Goal: Find specific page/section

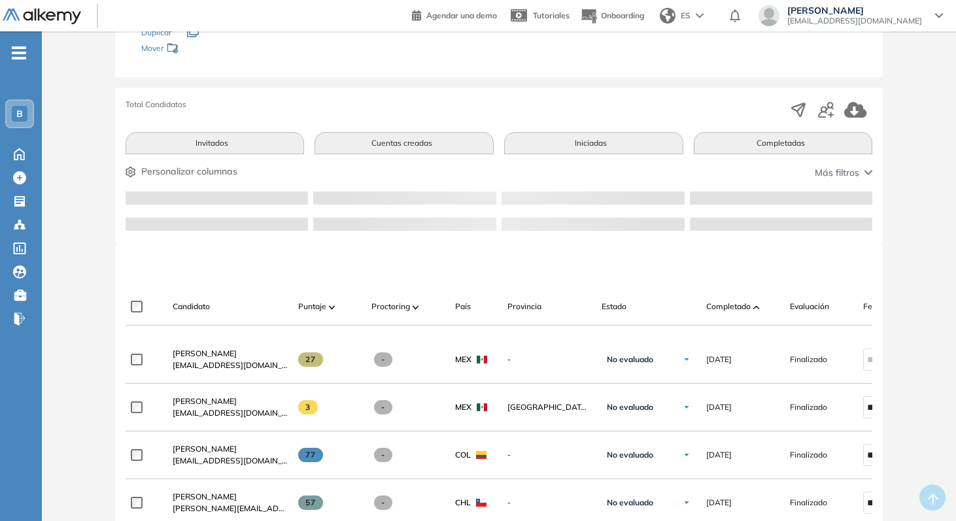
scroll to position [198, 0]
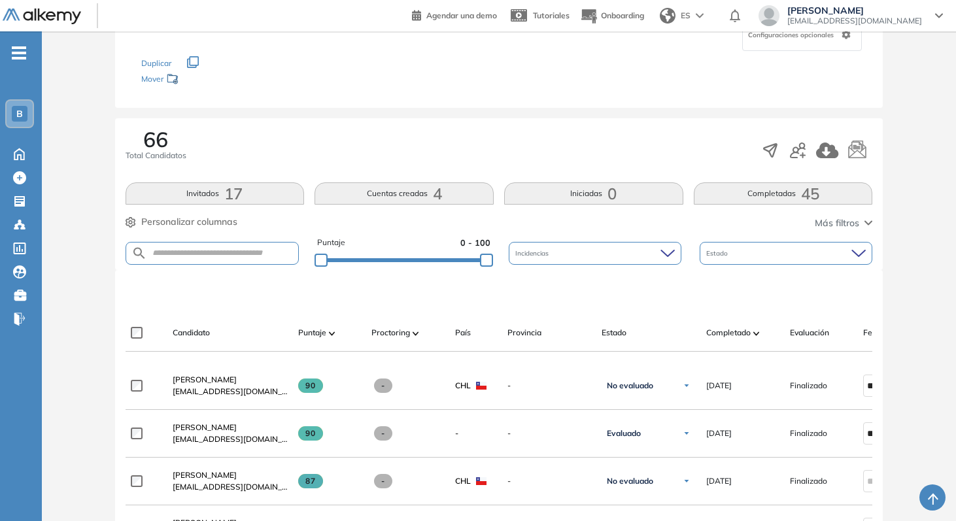
scroll to position [147, 0]
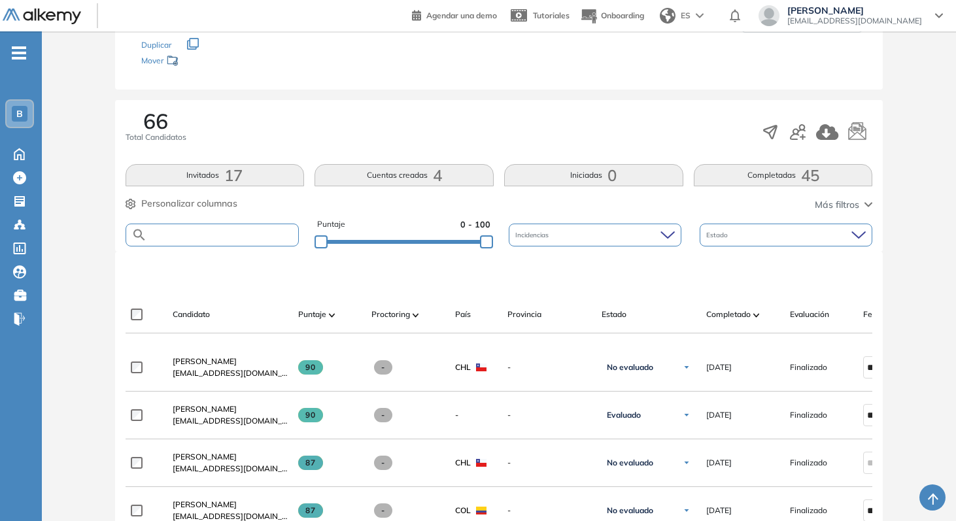
click at [211, 235] on input "text" at bounding box center [223, 235] width 152 height 10
type input "********"
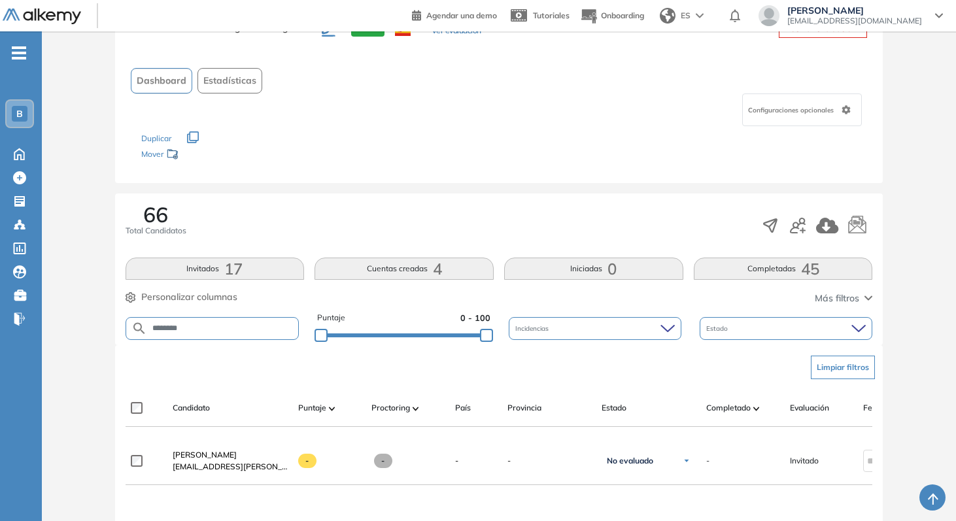
scroll to position [75, 0]
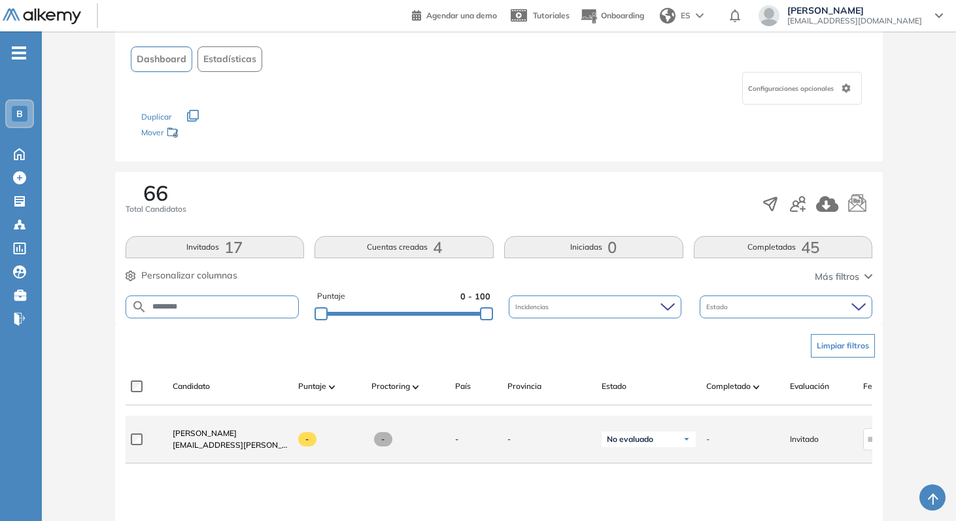
click at [221, 448] on span "[EMAIL_ADDRESS][PERSON_NAME][DOMAIN_NAME]" at bounding box center [230, 445] width 115 height 12
click at [212, 445] on span "[EMAIL_ADDRESS][PERSON_NAME][DOMAIN_NAME]" at bounding box center [230, 445] width 115 height 12
click at [209, 436] on span "[PERSON_NAME]" at bounding box center [205, 433] width 64 height 10
